Goal: Task Accomplishment & Management: Manage account settings

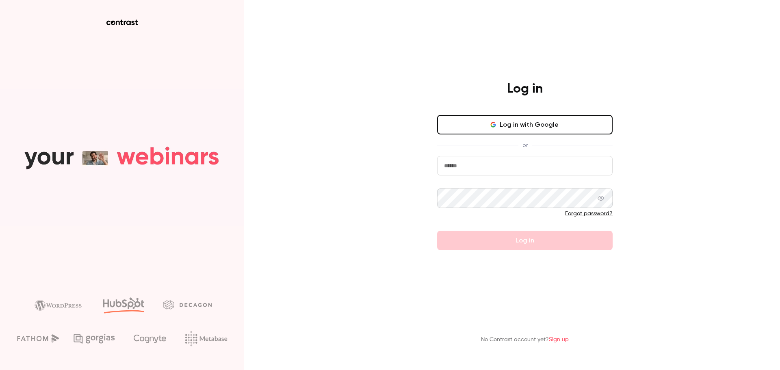
click at [506, 163] on input "email" at bounding box center [525, 166] width 176 height 20
paste input "**********"
type input "**********"
click at [502, 163] on input "email" at bounding box center [525, 166] width 176 height 20
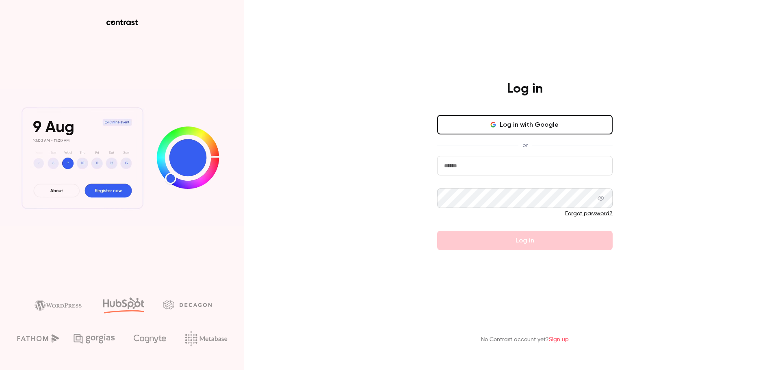
paste input "**********"
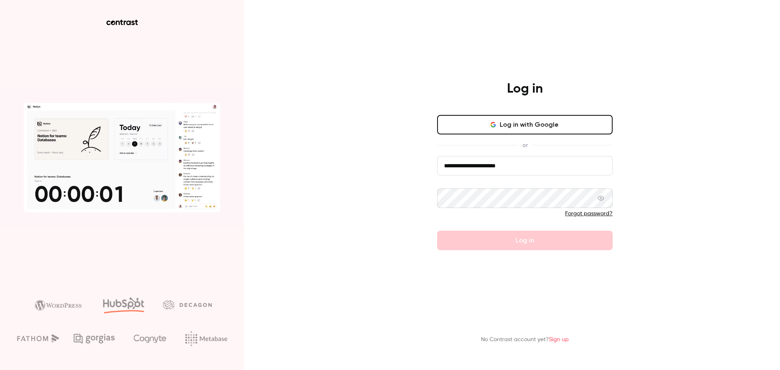
type input "**********"
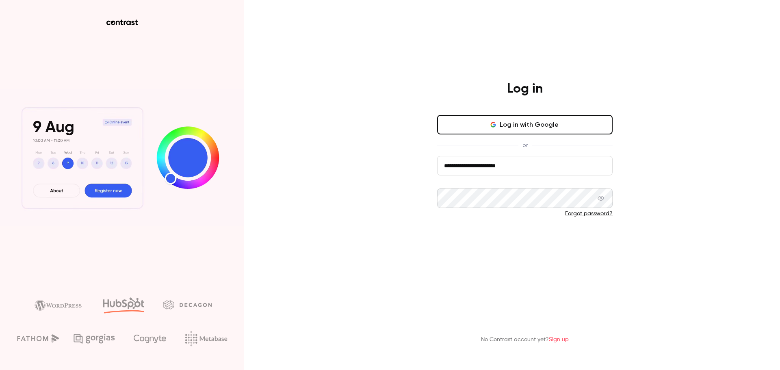
click at [484, 236] on button "Log in" at bounding box center [525, 241] width 176 height 20
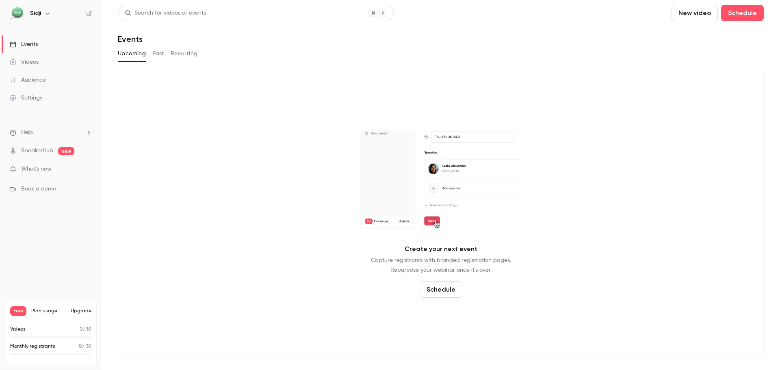
click at [157, 56] on button "Past" at bounding box center [158, 53] width 12 height 13
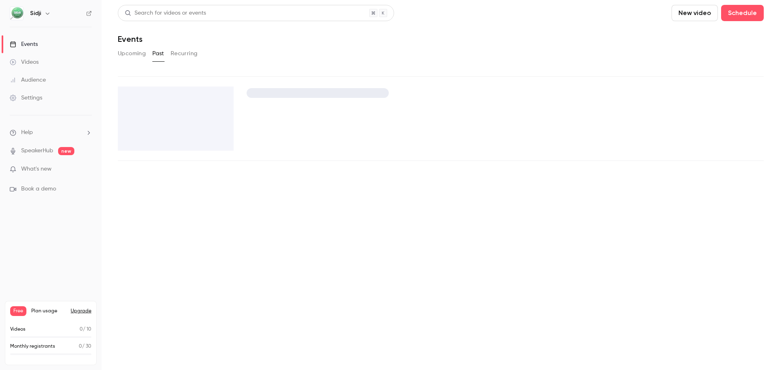
click at [31, 65] on div "Videos" at bounding box center [24, 62] width 29 height 8
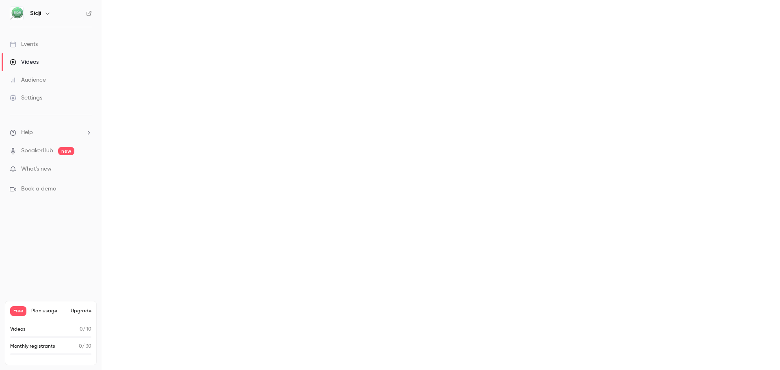
click at [48, 189] on span "Book a demo" at bounding box center [38, 189] width 35 height 9
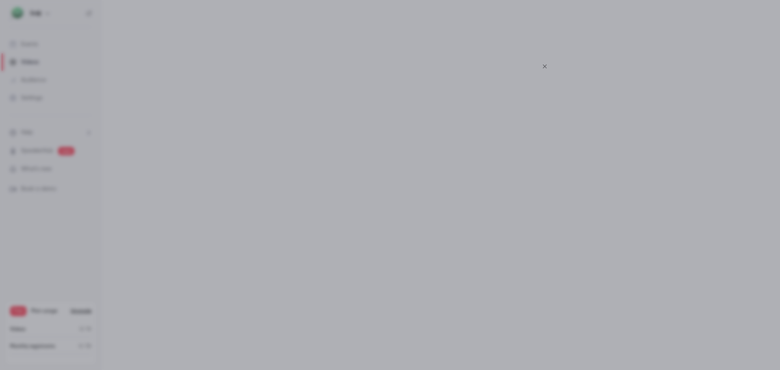
click at [645, 42] on div at bounding box center [390, 185] width 780 height 370
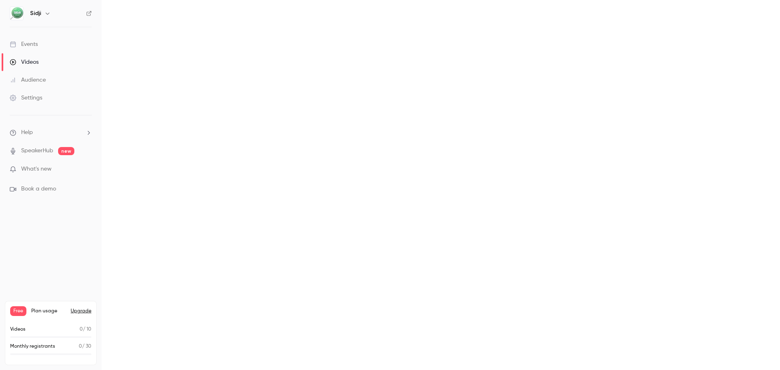
click at [47, 48] on link "Events" at bounding box center [51, 44] width 102 height 18
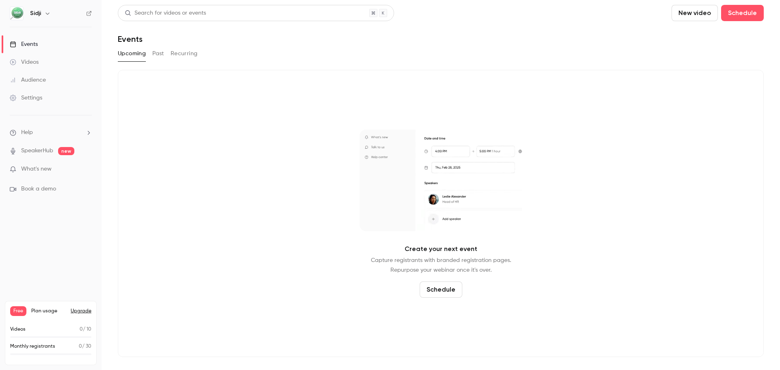
click at [455, 294] on button "Schedule" at bounding box center [441, 290] width 43 height 16
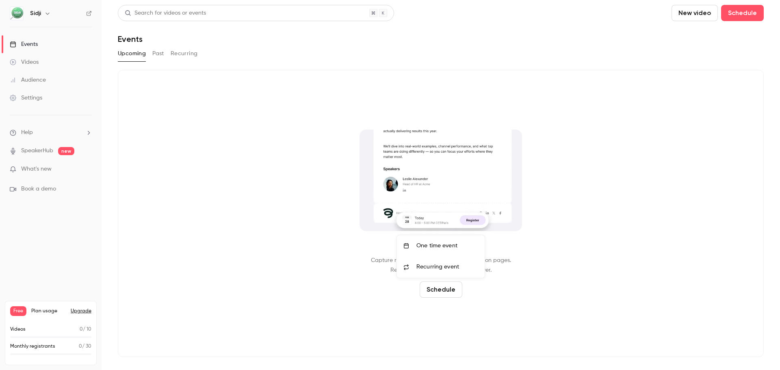
click at [460, 246] on div "One time event" at bounding box center [448, 246] width 62 height 8
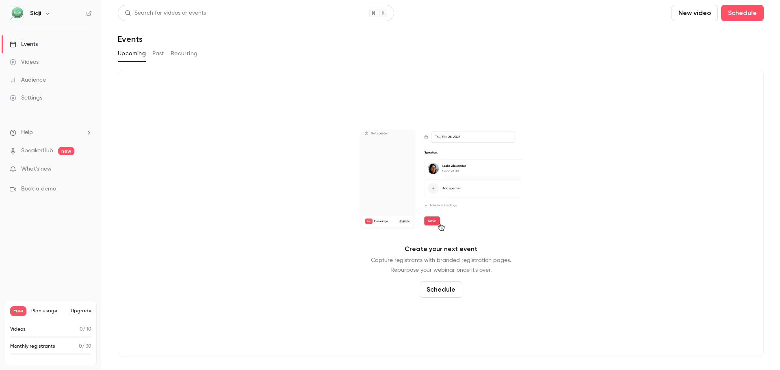
click at [448, 294] on button "Schedule" at bounding box center [441, 290] width 43 height 16
click at [460, 251] on li "One time event" at bounding box center [441, 245] width 88 height 21
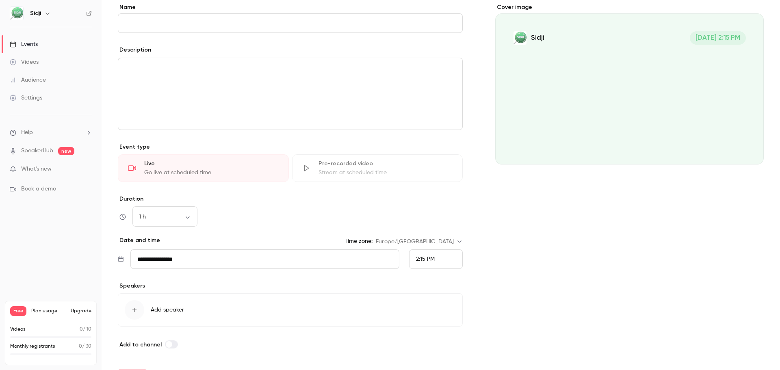
scroll to position [51, 0]
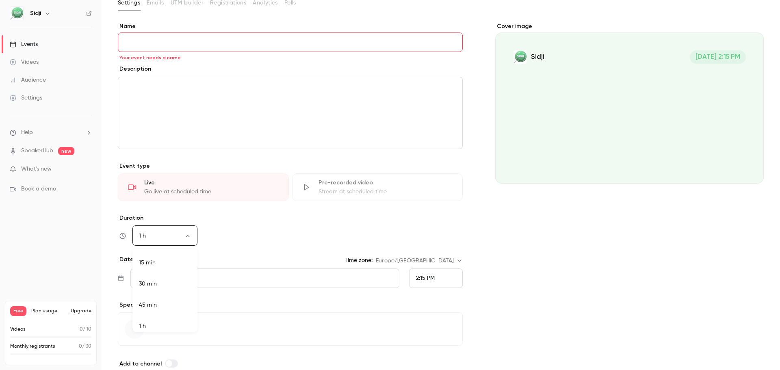
click at [188, 237] on body "**********" at bounding box center [390, 185] width 780 height 370
click at [643, 229] on div at bounding box center [390, 185] width 780 height 370
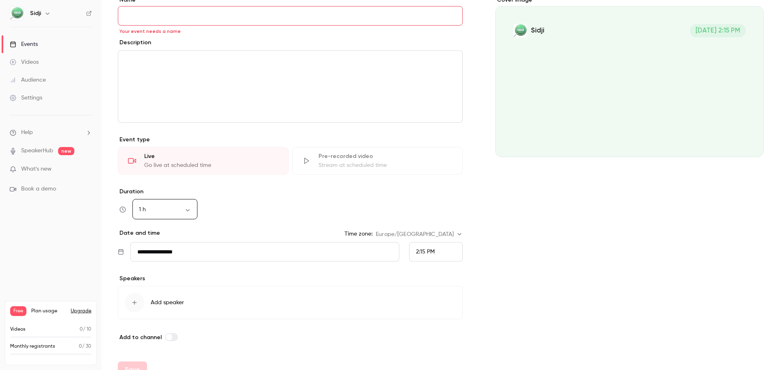
scroll to position [91, 0]
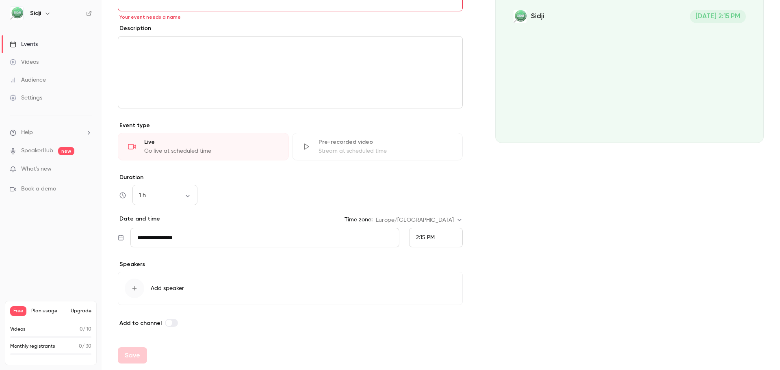
click at [516, 278] on div "Cover image [PERSON_NAME] [DATE] 2:15 PM" at bounding box center [629, 155] width 269 height 346
click at [133, 284] on div "button" at bounding box center [135, 289] width 20 height 20
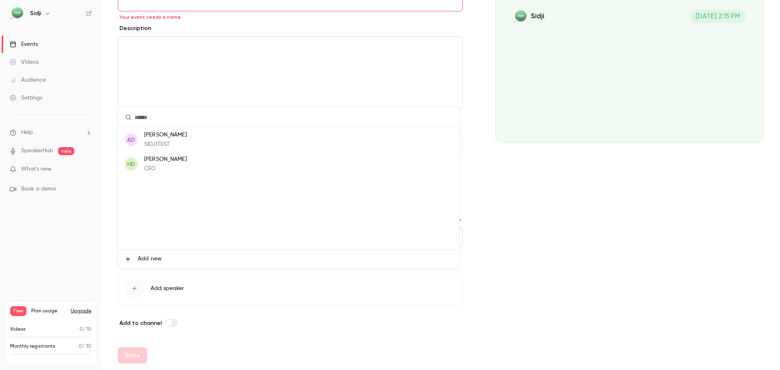
click at [623, 205] on div at bounding box center [390, 185] width 780 height 370
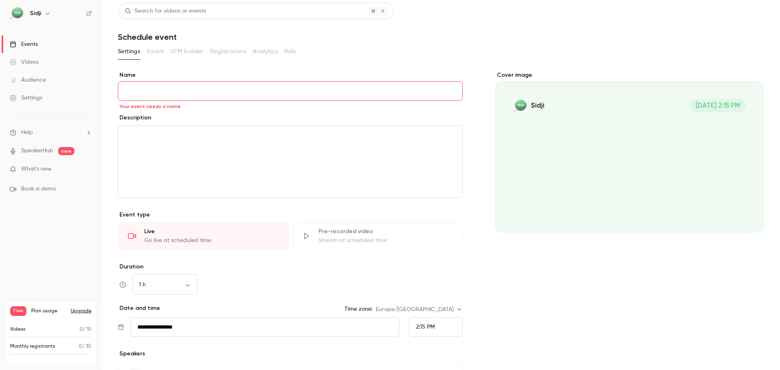
scroll to position [0, 0]
click at [44, 42] on link "Events" at bounding box center [51, 44] width 102 height 18
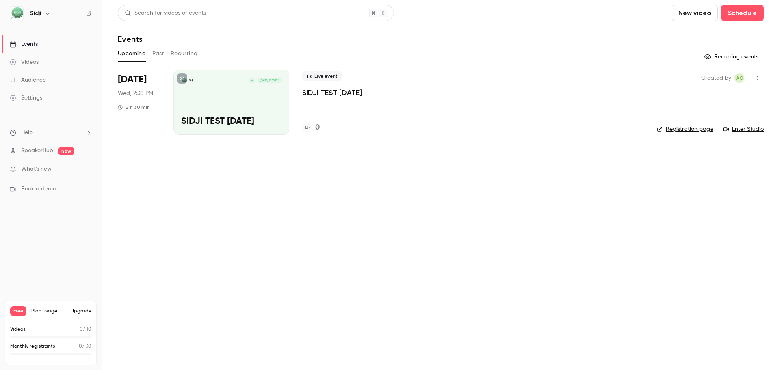
click at [26, 47] on div "Events" at bounding box center [24, 44] width 28 height 8
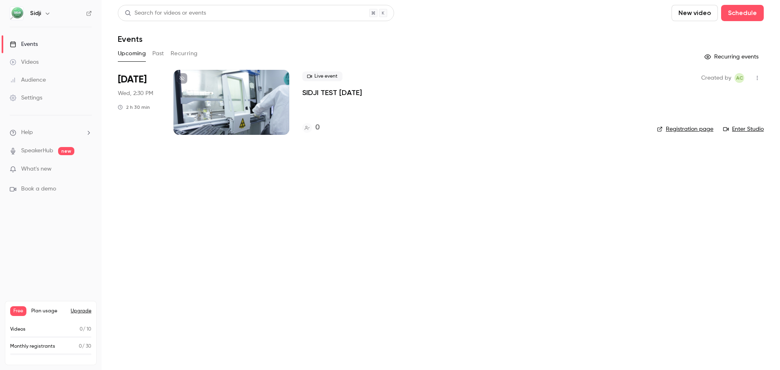
click at [20, 15] on img at bounding box center [16, 13] width 13 height 13
click at [46, 13] on icon "button" at bounding box center [47, 13] width 7 height 7
click at [49, 115] on div "Log out" at bounding box center [91, 118] width 123 height 8
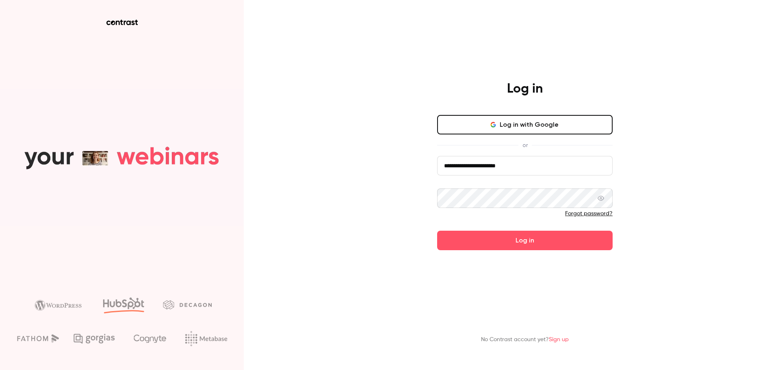
click at [518, 131] on button "Log in with Google" at bounding box center [525, 125] width 176 height 20
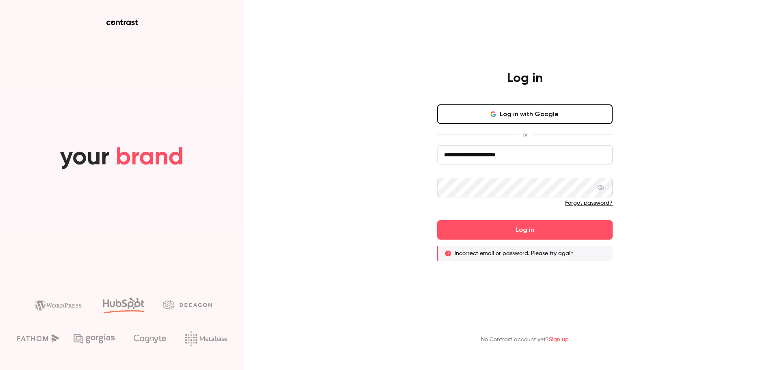
drag, startPoint x: 522, startPoint y: 159, endPoint x: 384, endPoint y: 168, distance: 138.1
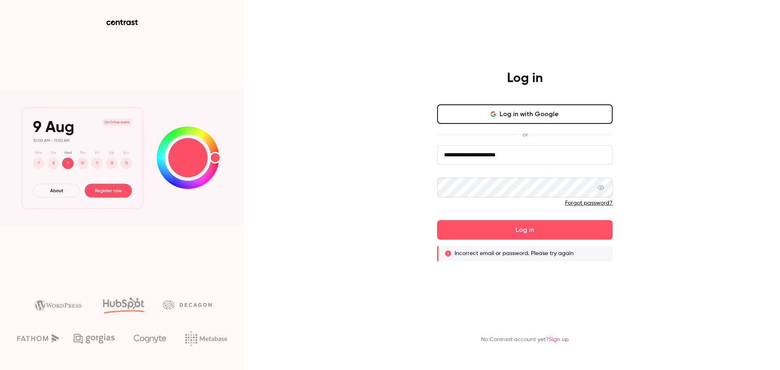
click at [384, 168] on div "**********" at bounding box center [390, 185] width 780 height 370
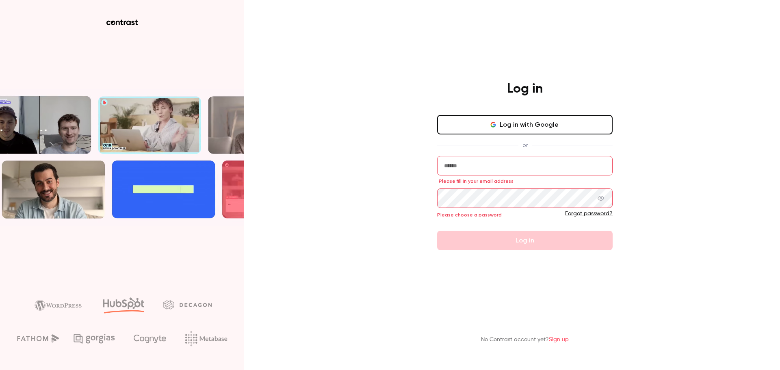
click at [489, 124] on button "Log in with Google" at bounding box center [525, 125] width 176 height 20
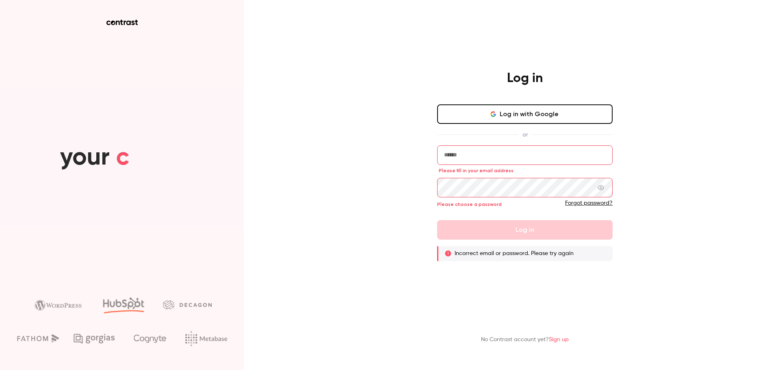
click at [509, 148] on input "email" at bounding box center [525, 156] width 176 height 20
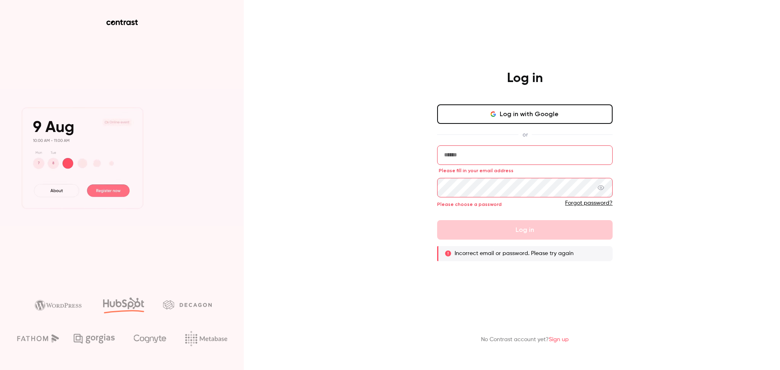
click at [629, 115] on div "Log in Log in with Google or Please fill in your email address Please choose a …" at bounding box center [524, 165] width 211 height 191
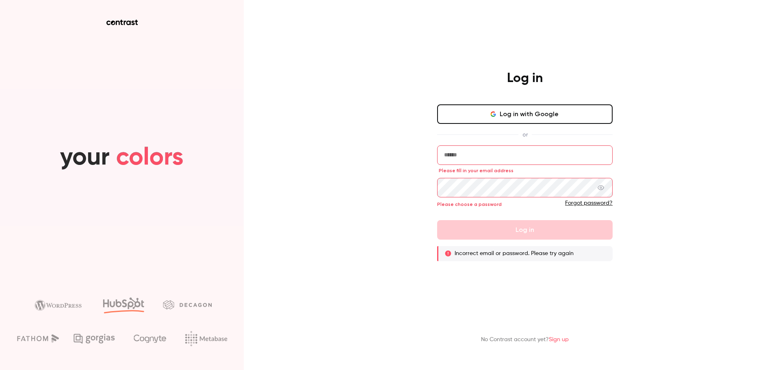
click at [563, 339] on link "Sign up" at bounding box center [559, 340] width 20 height 6
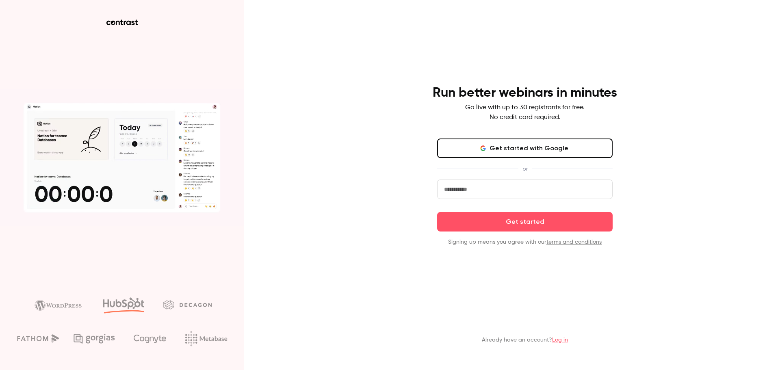
click at [544, 148] on button "Get started with Google" at bounding box center [525, 149] width 176 height 20
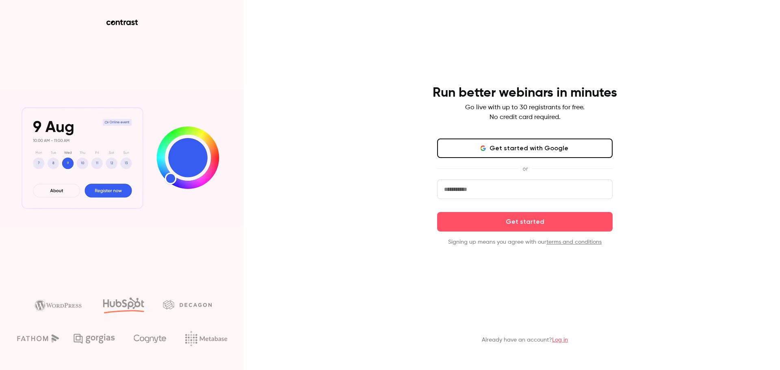
click at [537, 144] on button "Get started with Google" at bounding box center [525, 149] width 176 height 20
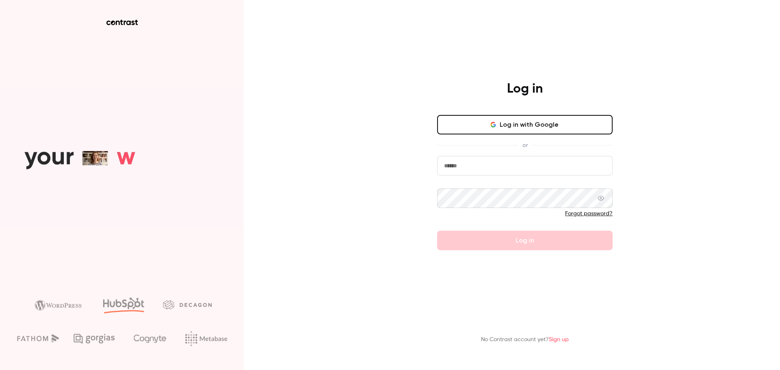
type input "**********"
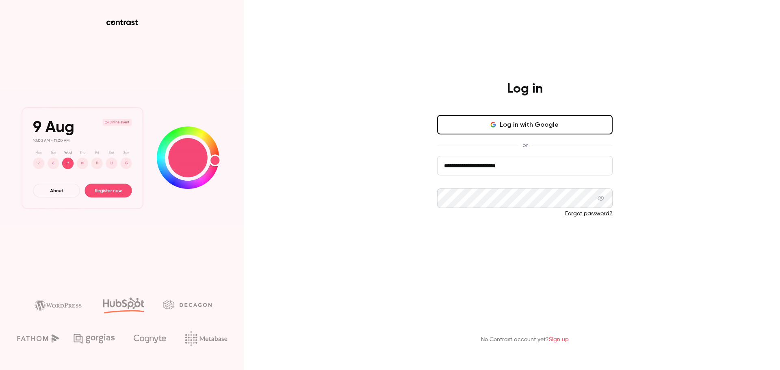
click at [514, 236] on button "Log in" at bounding box center [525, 241] width 176 height 20
